Goal: Find specific page/section: Find specific page/section

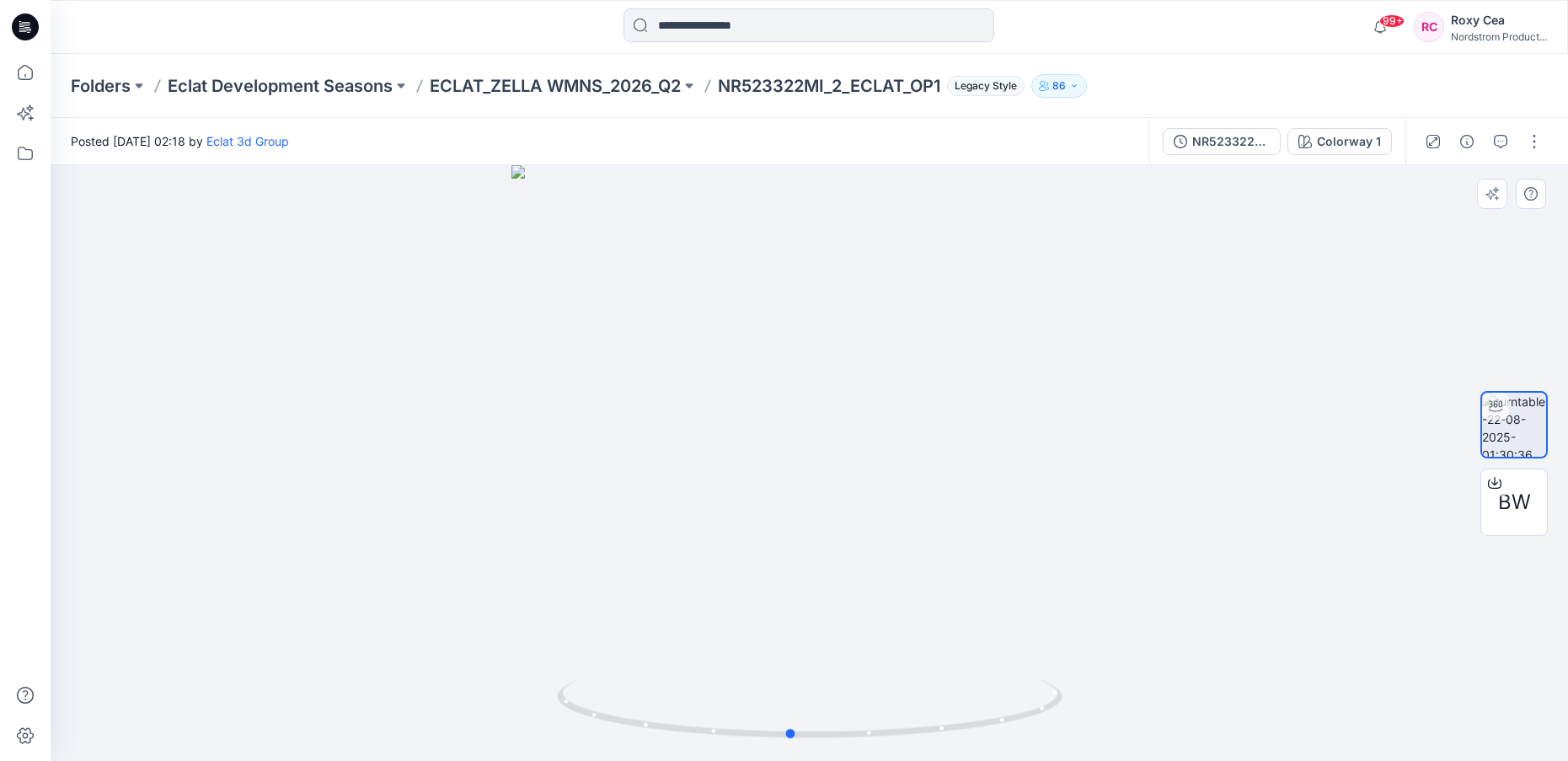
drag, startPoint x: 893, startPoint y: 448, endPoint x: 755, endPoint y: 463, distance: 138.8
click at [755, 463] on div at bounding box center [808, 463] width 1517 height 596
drag, startPoint x: 856, startPoint y: 458, endPoint x: 838, endPoint y: 443, distance: 23.4
click at [838, 443] on div at bounding box center [808, 463] width 1517 height 596
click at [572, 96] on p "ECLAT_ZELLA WMNS_2026_Q2" at bounding box center [555, 86] width 251 height 24
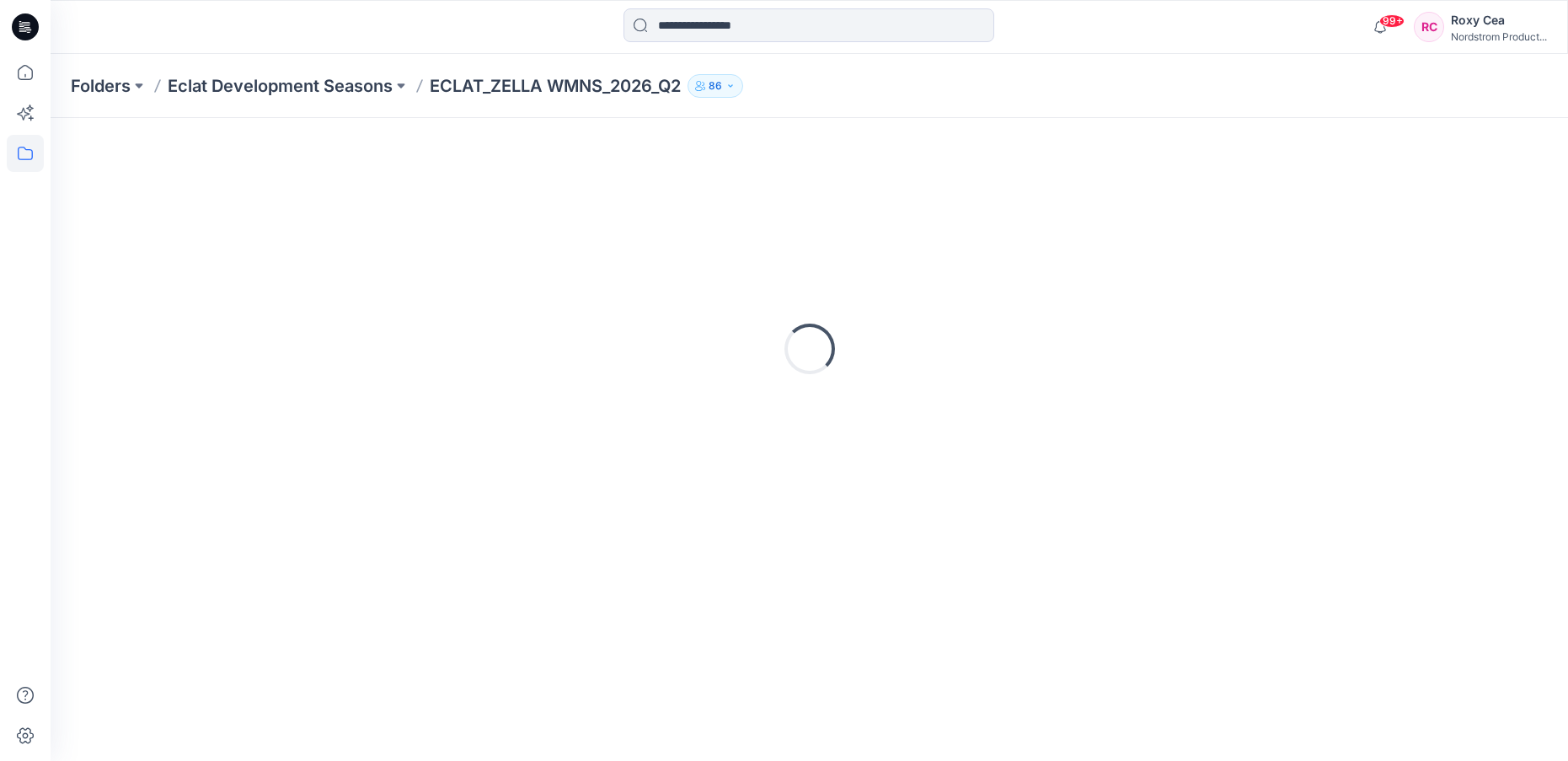
click at [574, 86] on p "ECLAT_ZELLA WMNS_2026_Q2" at bounding box center [555, 86] width 251 height 24
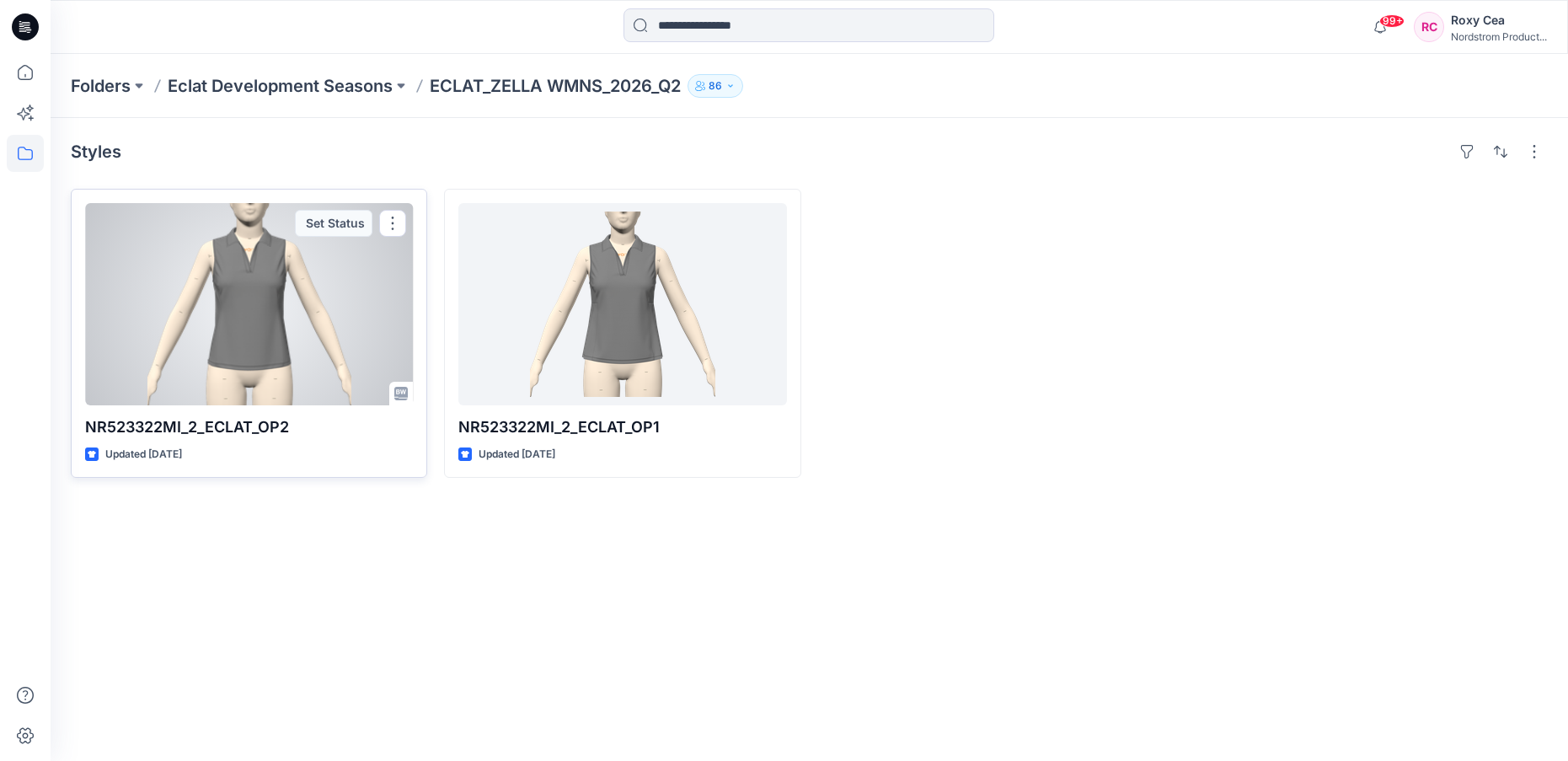
click at [310, 305] on div at bounding box center [249, 304] width 328 height 203
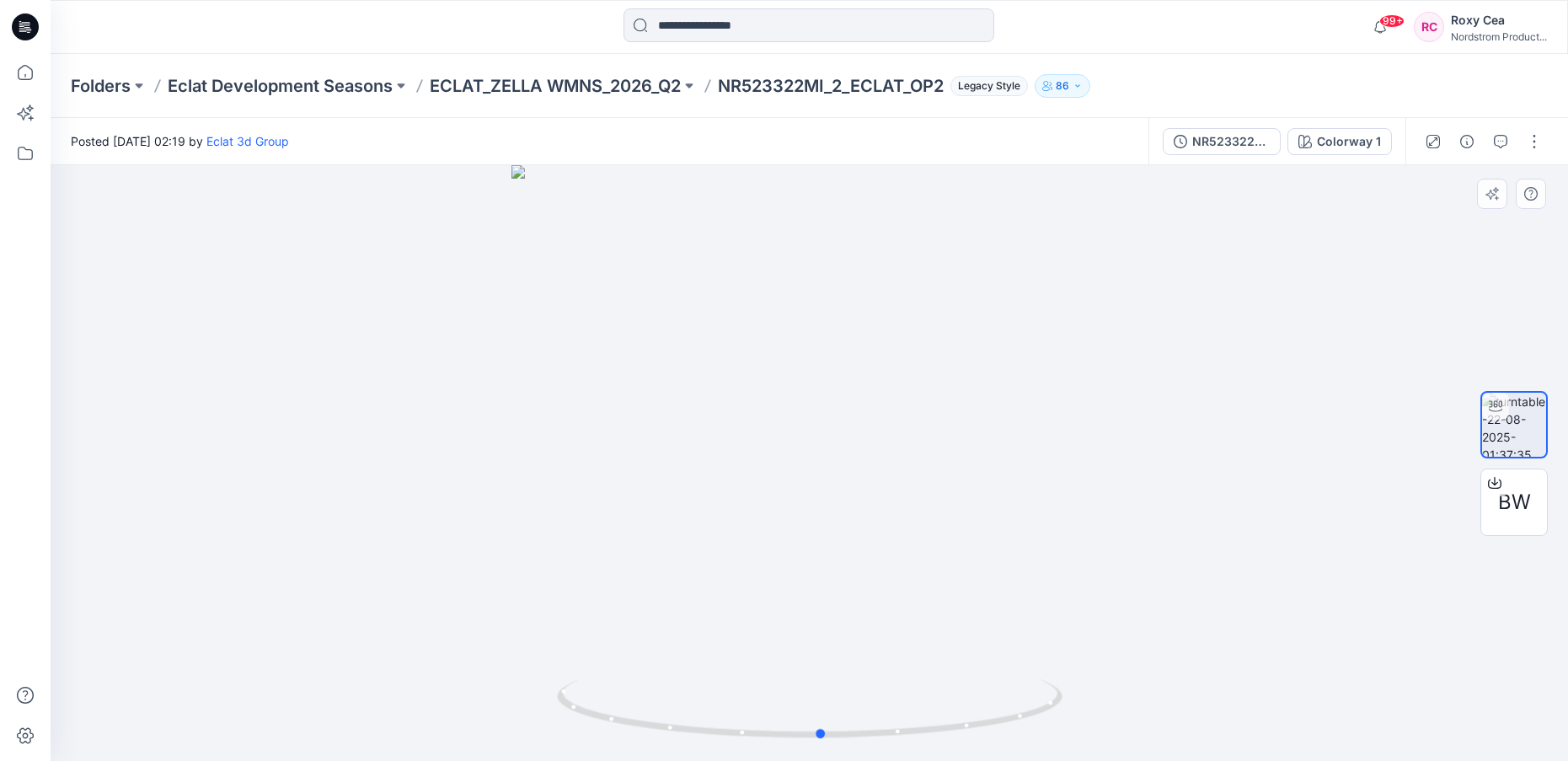
drag, startPoint x: 860, startPoint y: 448, endPoint x: 365, endPoint y: 414, distance: 496.2
click at [365, 414] on div at bounding box center [808, 463] width 1517 height 596
drag, startPoint x: 884, startPoint y: 734, endPoint x: 890, endPoint y: 705, distance: 29.6
click at [890, 705] on icon at bounding box center [812, 711] width 509 height 63
